Goal: Task Accomplishment & Management: Complete application form

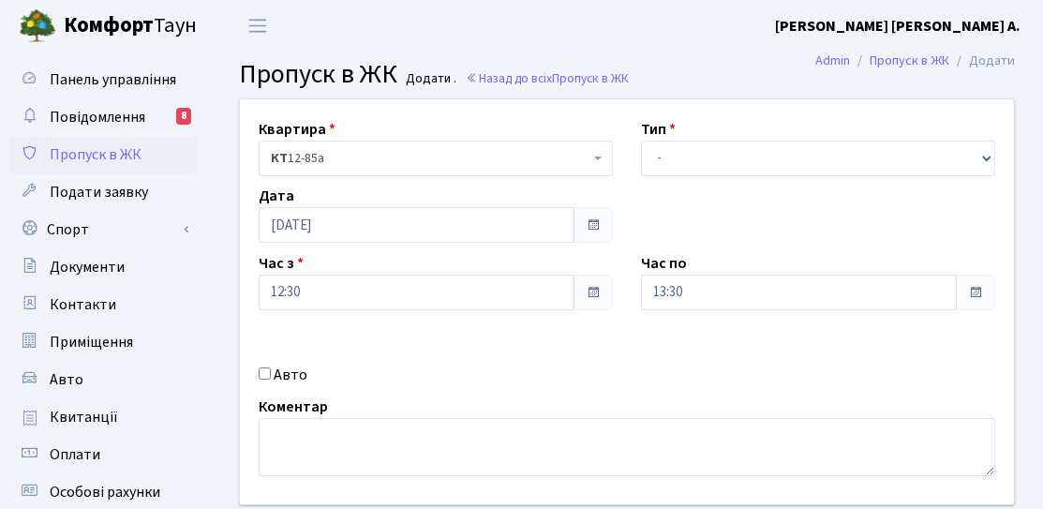
click at [289, 367] on label "Авто" at bounding box center [291, 374] width 34 height 22
click at [271, 367] on input "Авто" at bounding box center [265, 373] width 12 height 12
checkbox input "true"
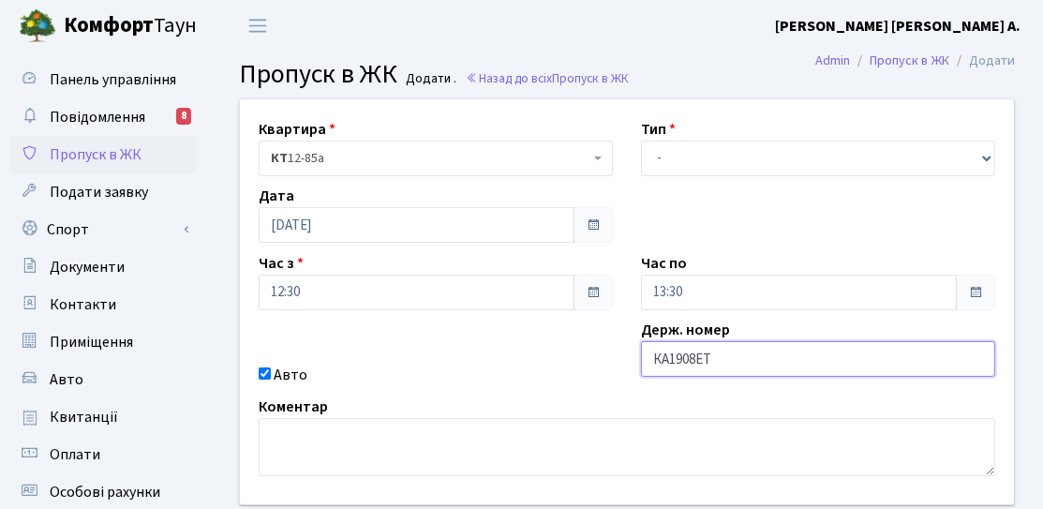
type input "КА1908ЕТ"
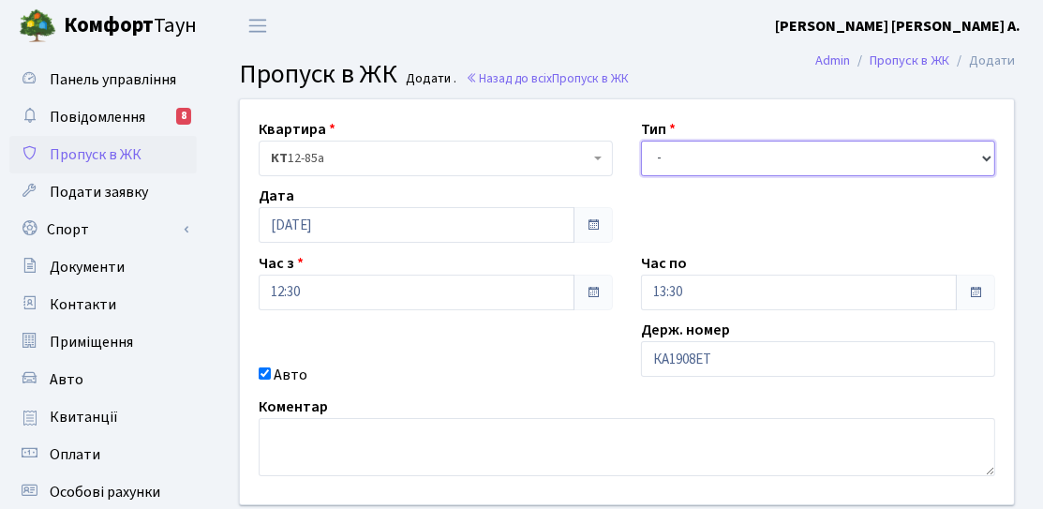
click at [773, 167] on select "- Доставка Таксі Гості Сервіс" at bounding box center [818, 159] width 354 height 36
select select "2"
click at [641, 141] on select "- Доставка Таксі Гості Сервіс" at bounding box center [818, 159] width 354 height 36
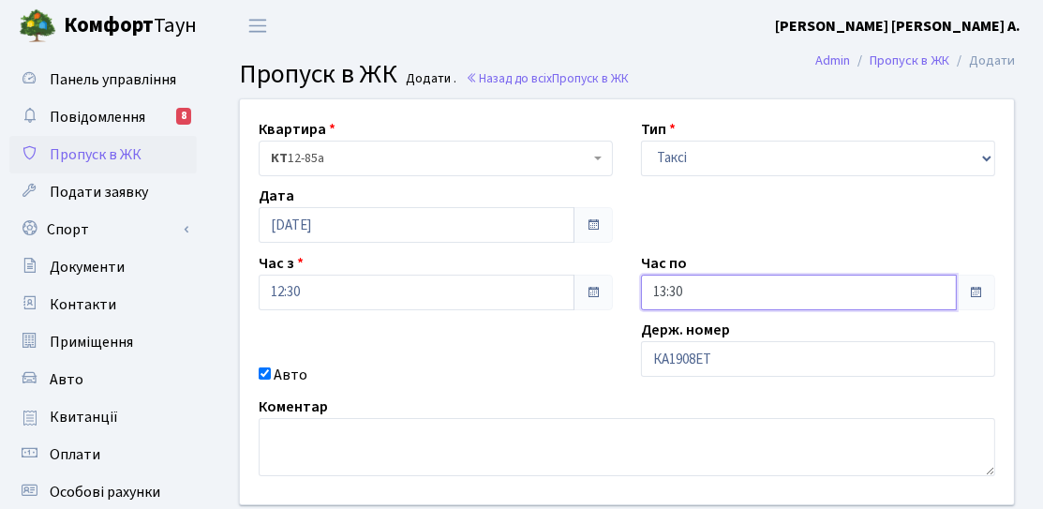
click at [716, 295] on input "13:30" at bounding box center [799, 292] width 316 height 36
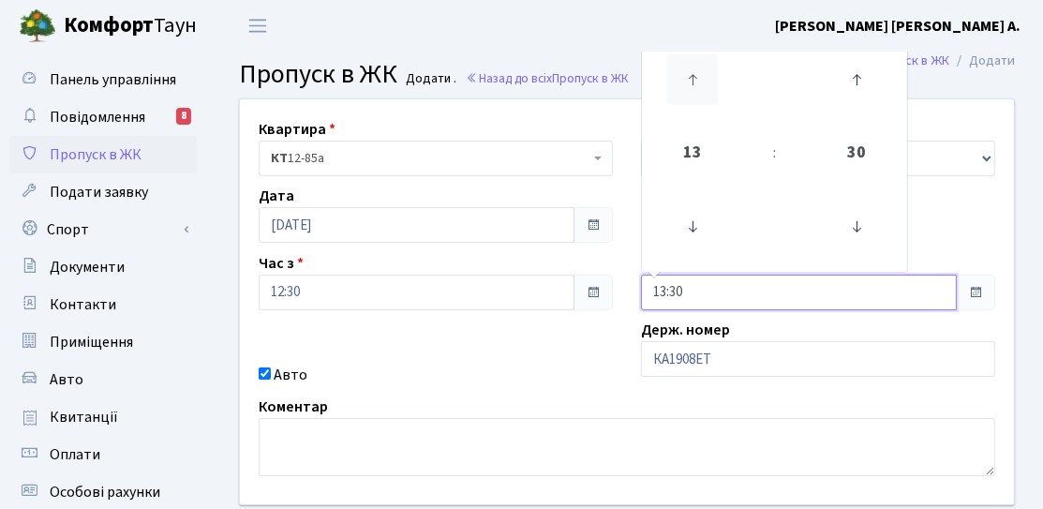
click at [689, 79] on icon at bounding box center [692, 79] width 51 height 51
type input "17:30"
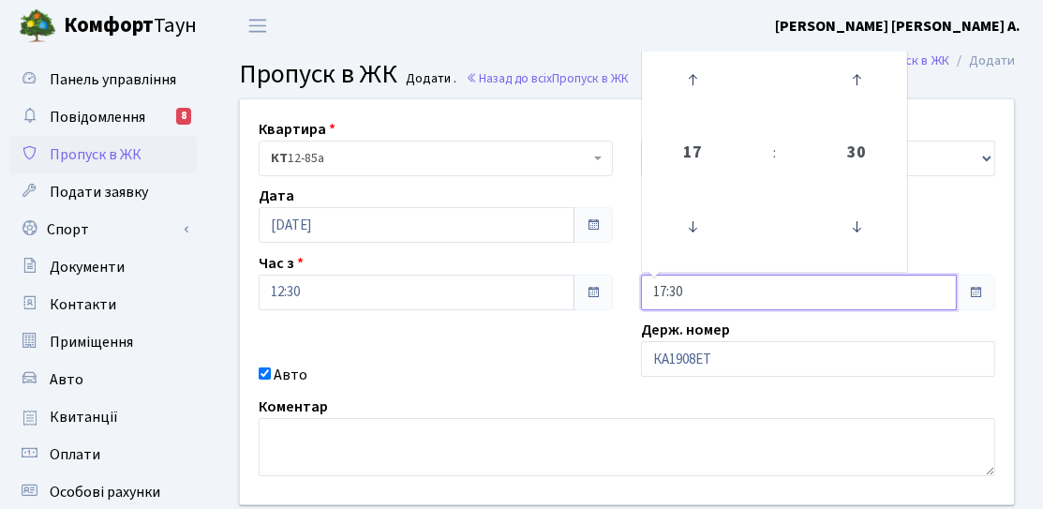
scroll to position [187, 0]
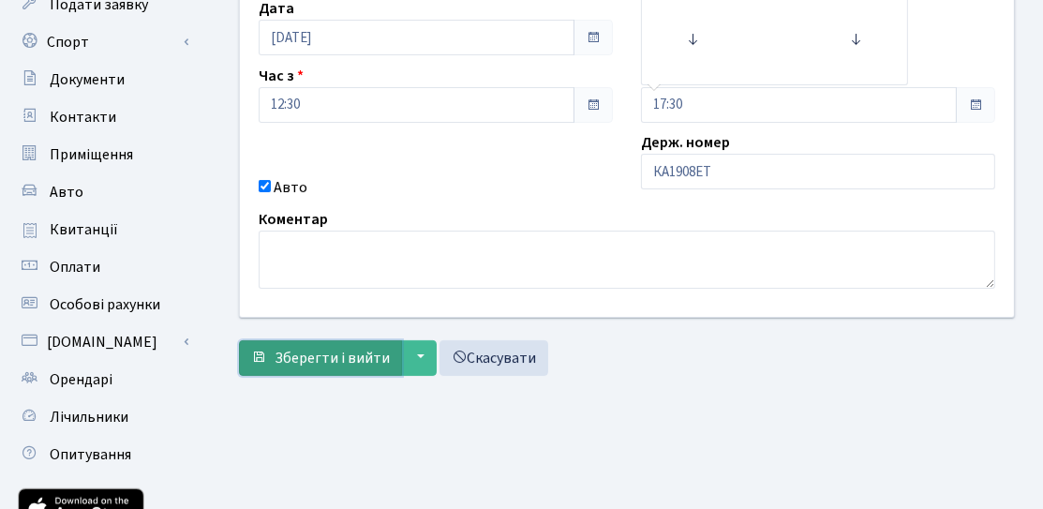
click at [349, 371] on button "Зберегти і вийти" at bounding box center [320, 358] width 163 height 36
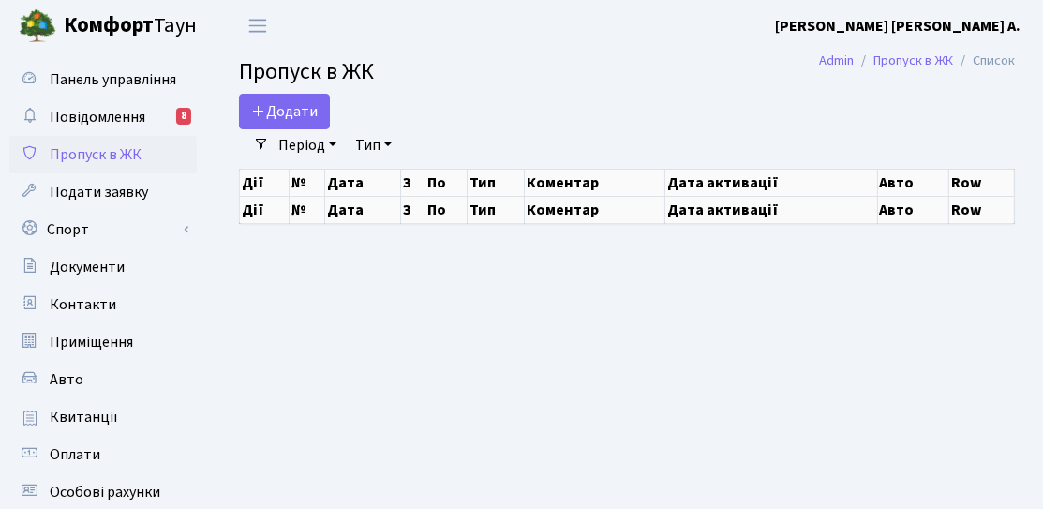
select select "25"
